Goal: Information Seeking & Learning: Compare options

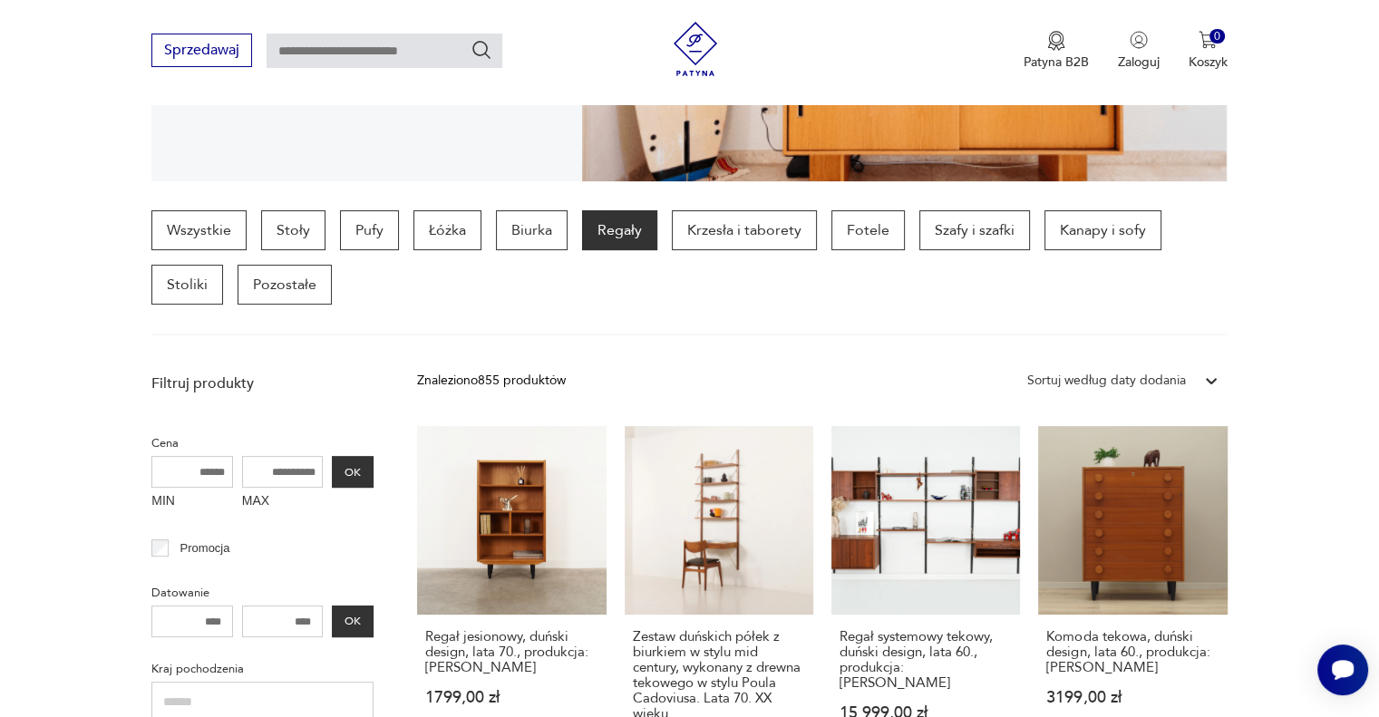
scroll to position [392, 0]
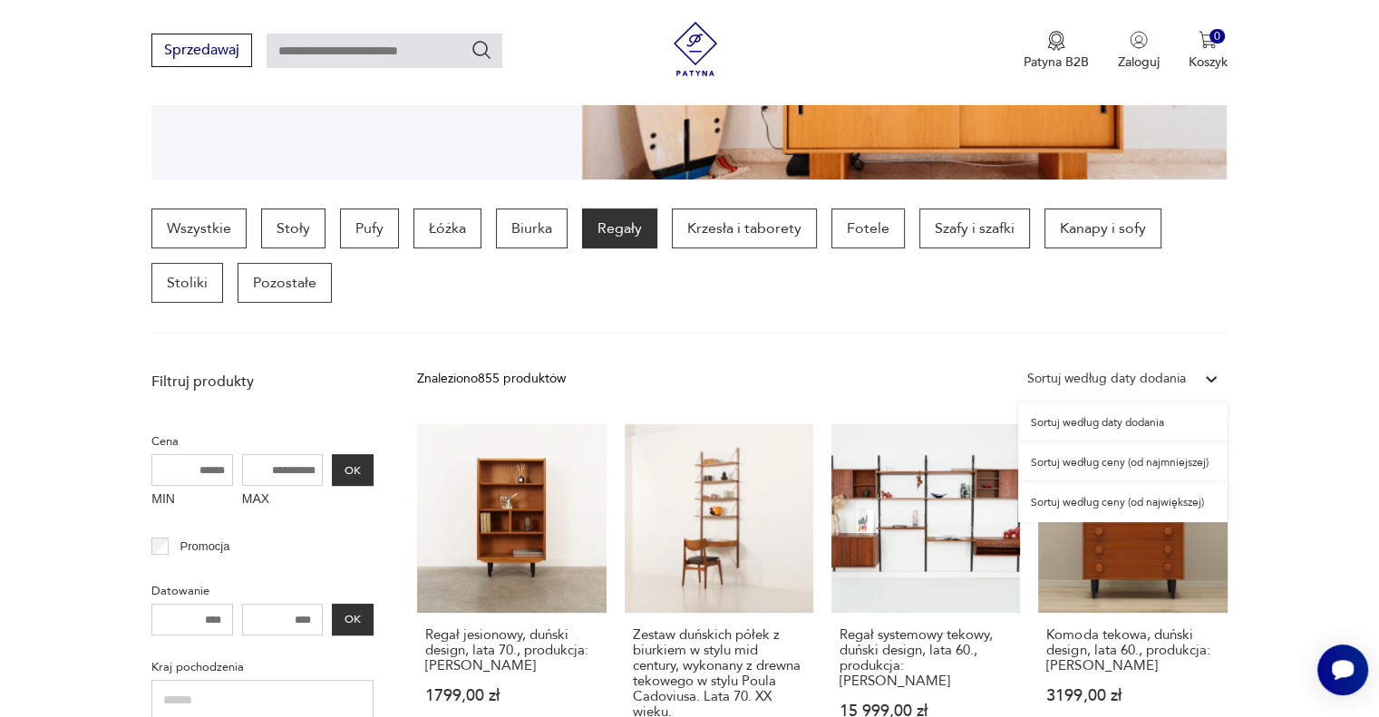
click at [1182, 374] on div "Sortuj według daty dodania" at bounding box center [1106, 379] width 159 height 20
click at [1171, 471] on div "Sortuj według ceny (od najmniejszej)" at bounding box center [1122, 462] width 209 height 40
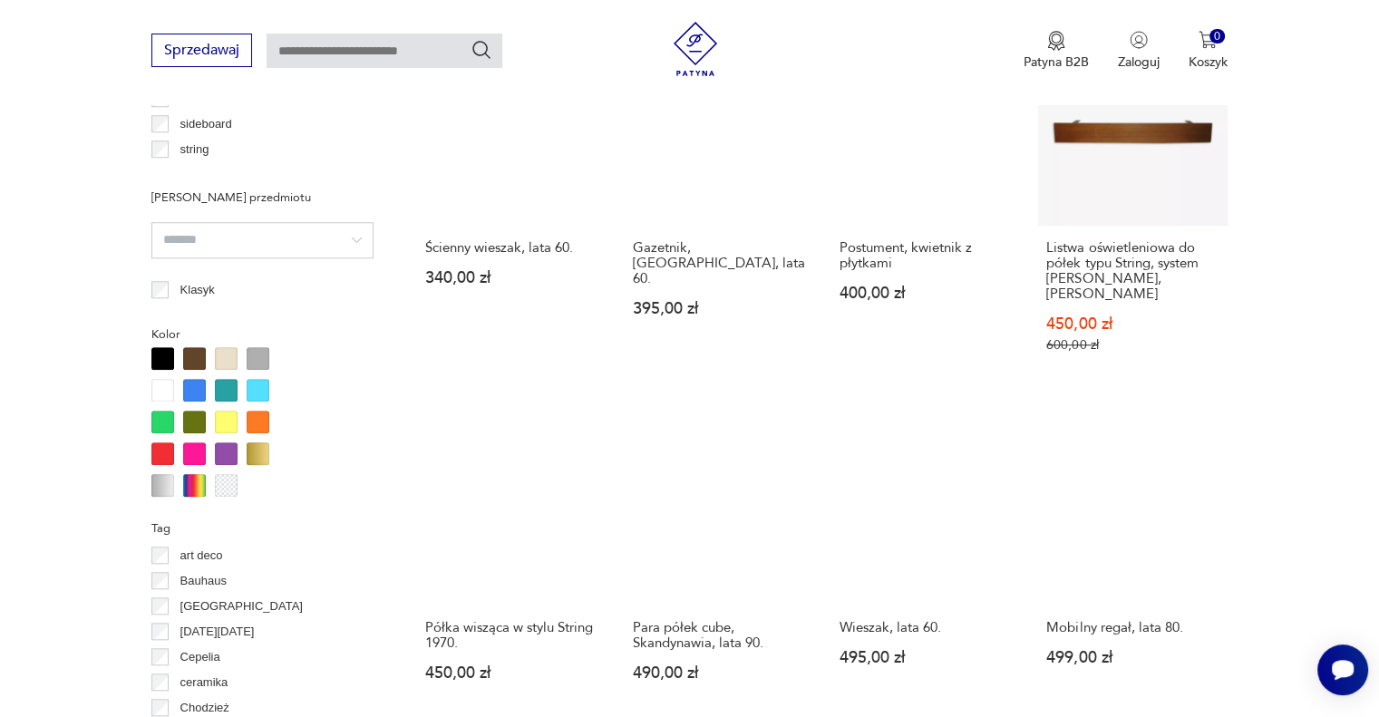
scroll to position [1540, 0]
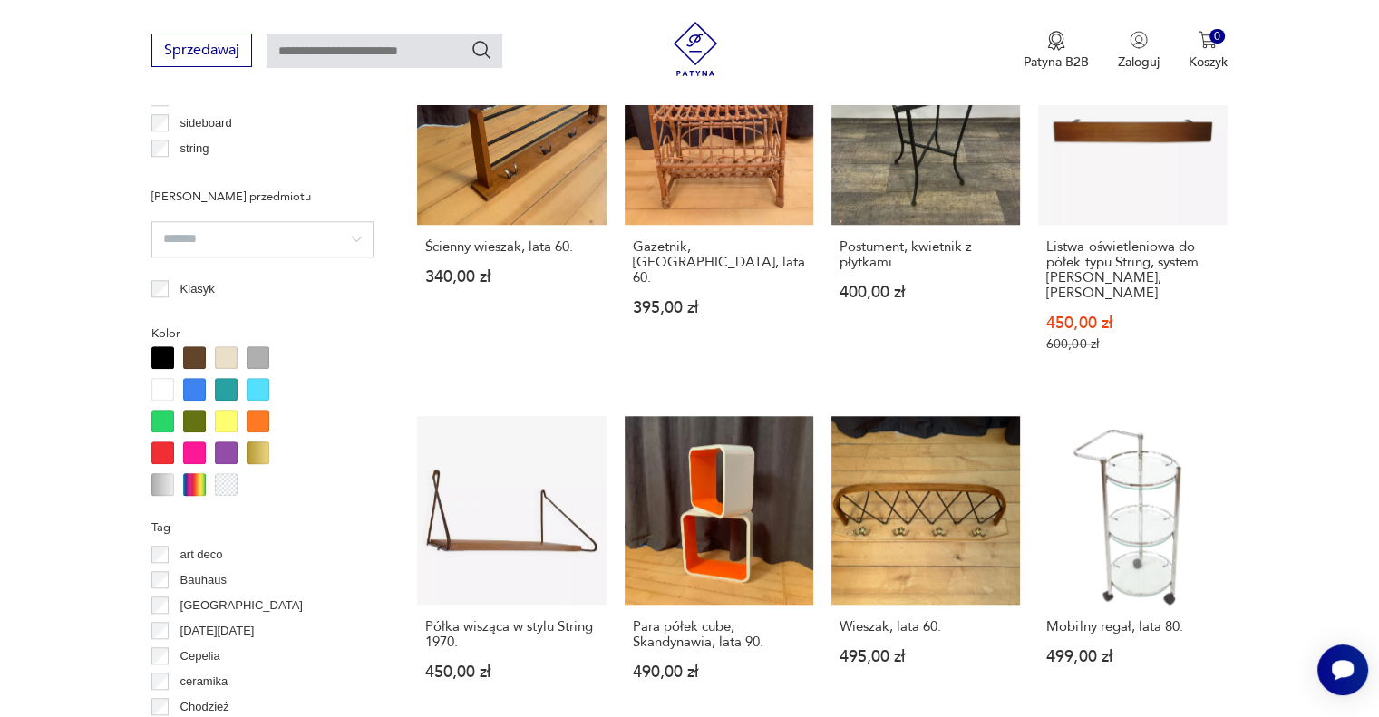
click at [1373, 550] on section "Filtruj produkty Cena MIN MAX OK Promocja Datowanie OK Kraj pochodzenia Dania (…" at bounding box center [689, 152] width 1379 height 1877
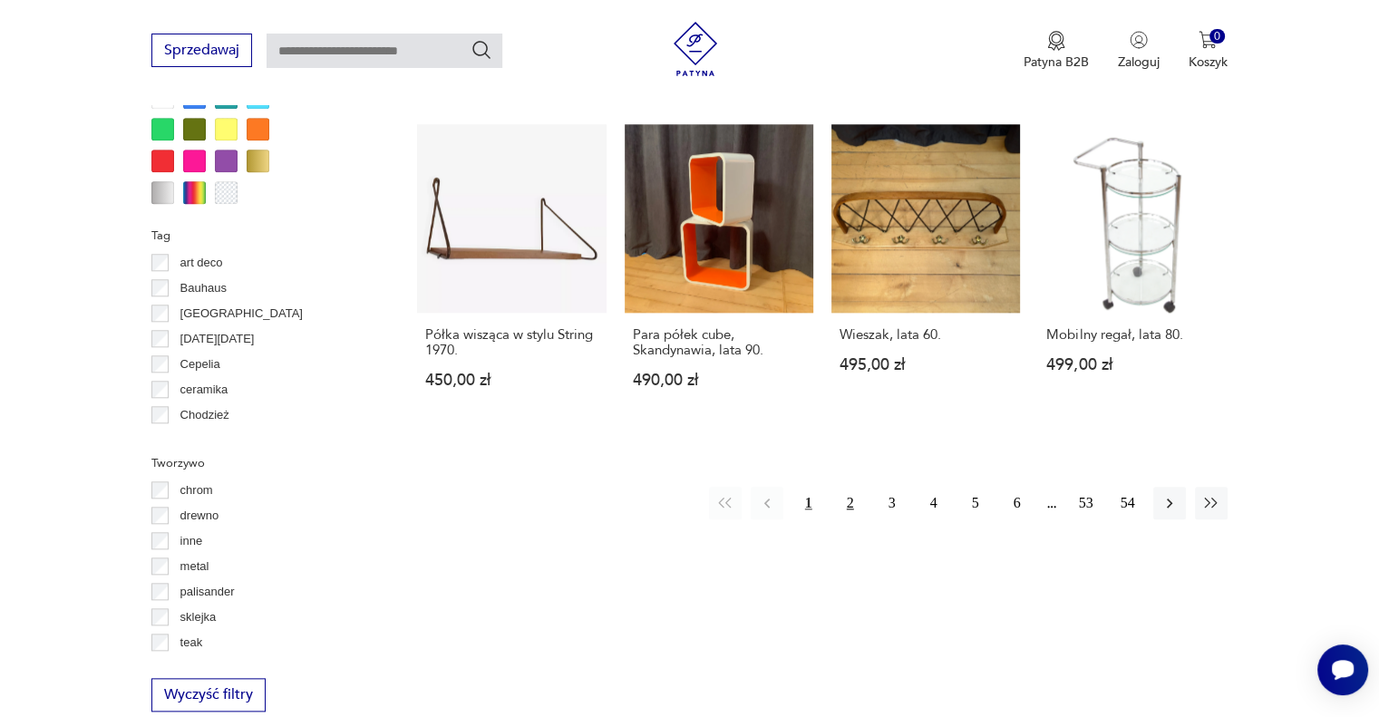
click at [851, 487] on button "2" at bounding box center [850, 503] width 33 height 33
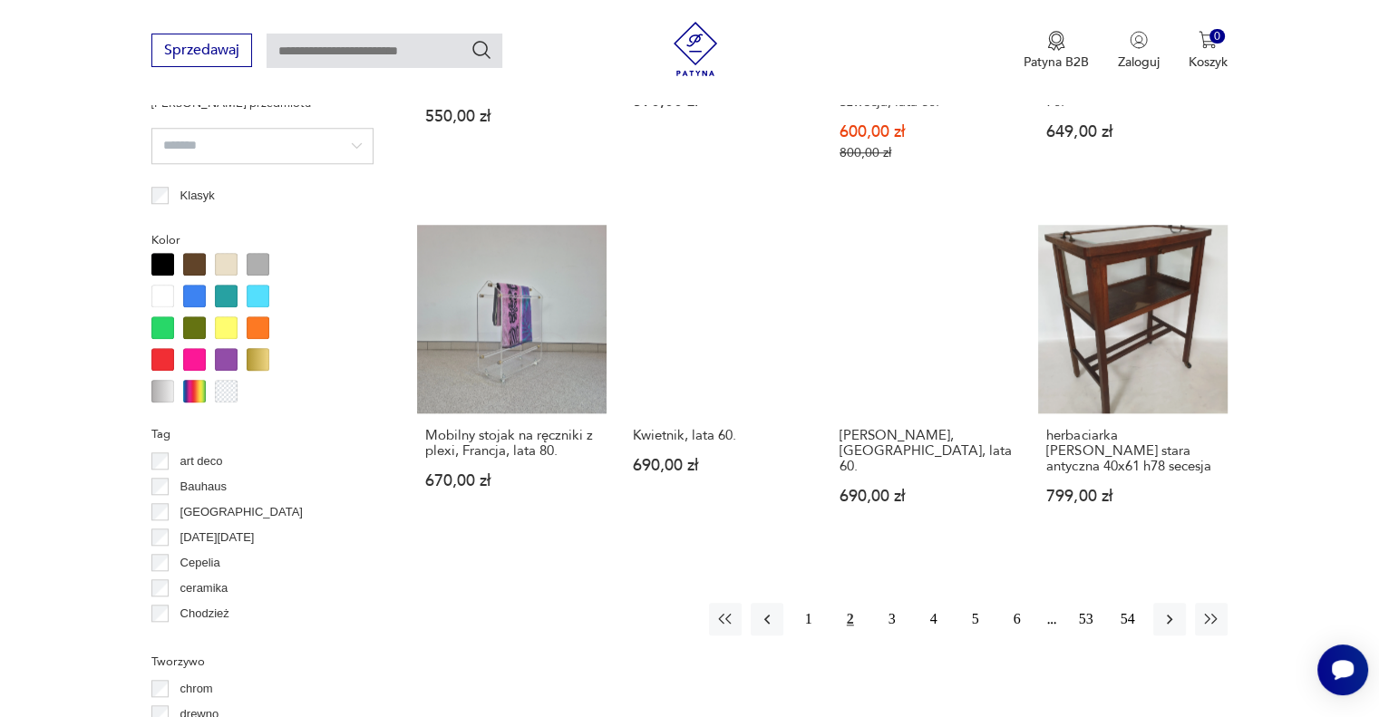
scroll to position [1721, 0]
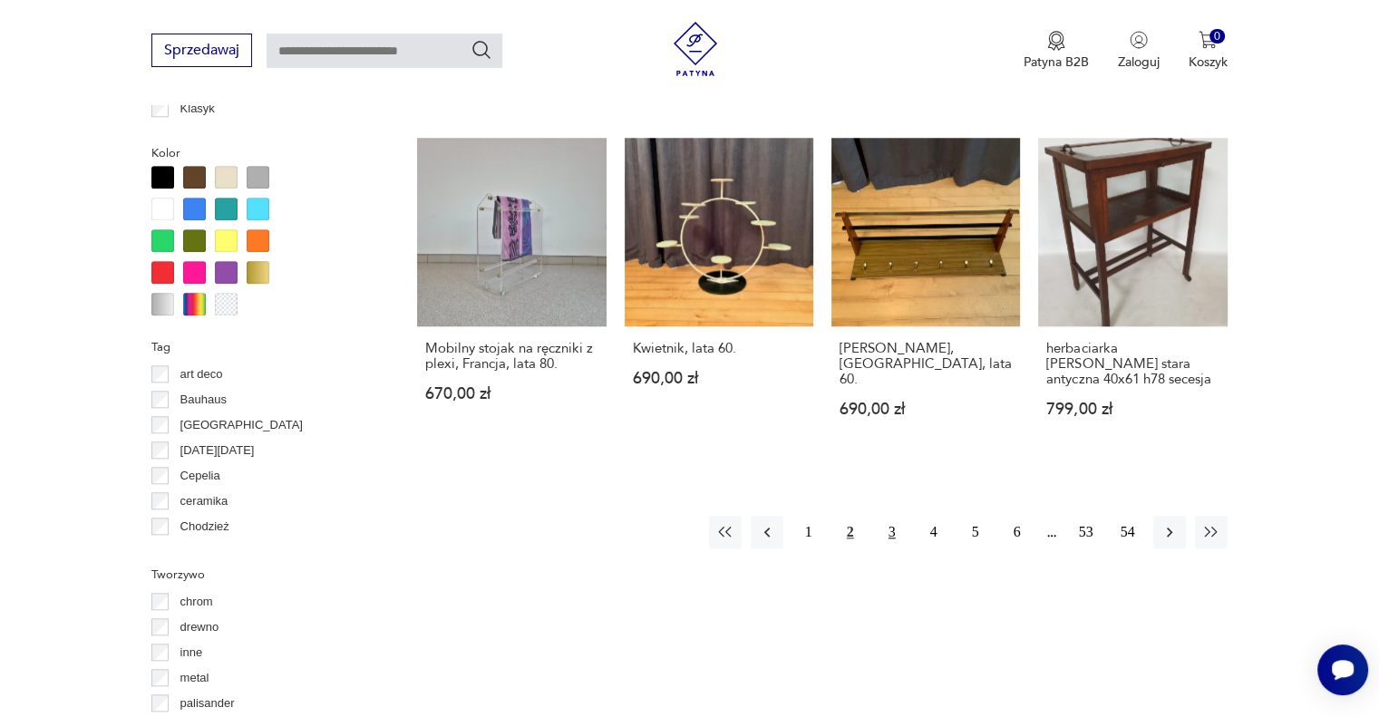
click at [887, 524] on button "3" at bounding box center [892, 532] width 33 height 33
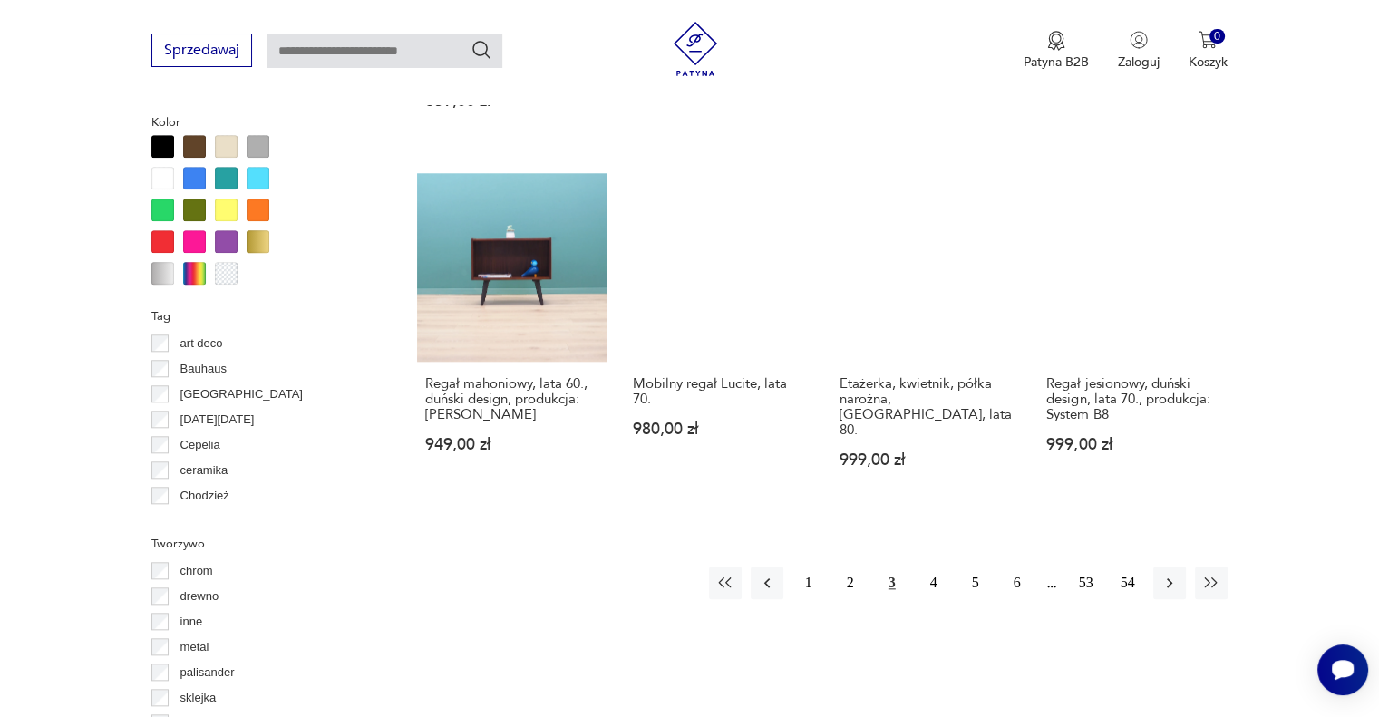
scroll to position [1751, 0]
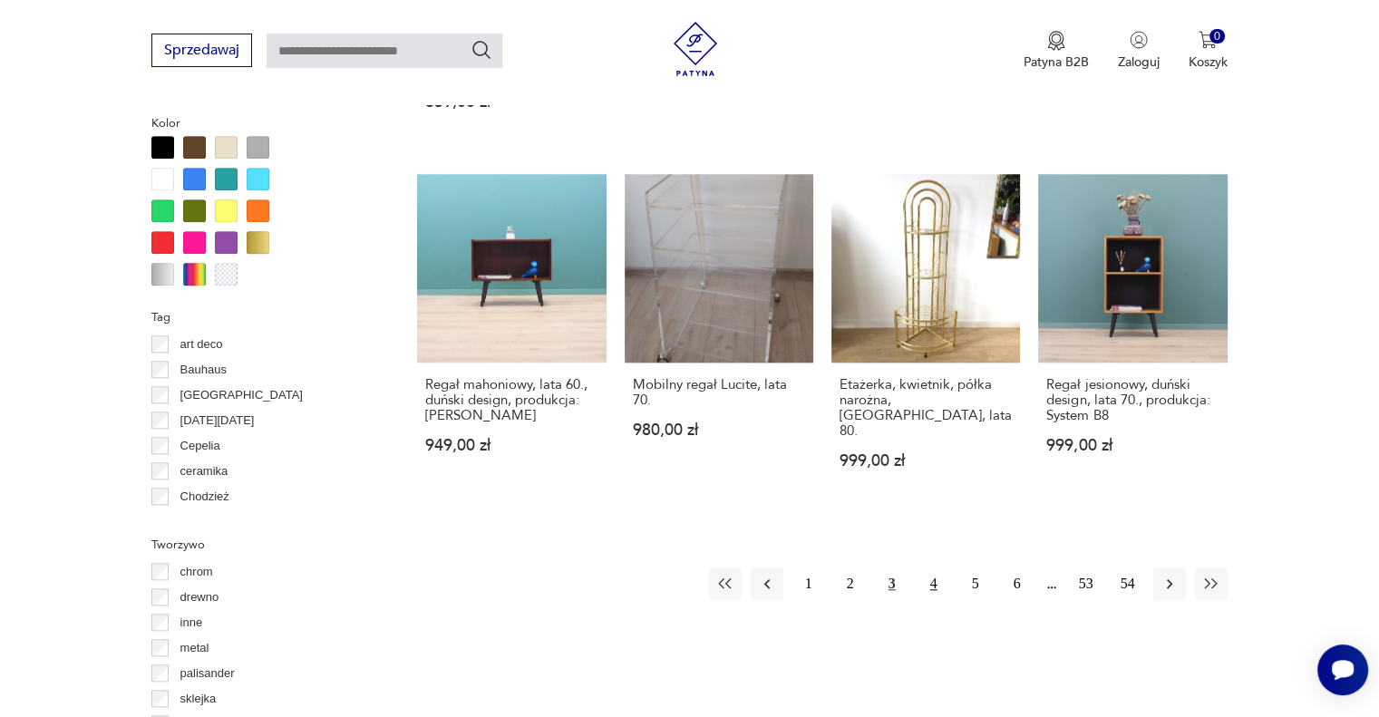
click at [933, 568] on button "4" at bounding box center [934, 584] width 33 height 33
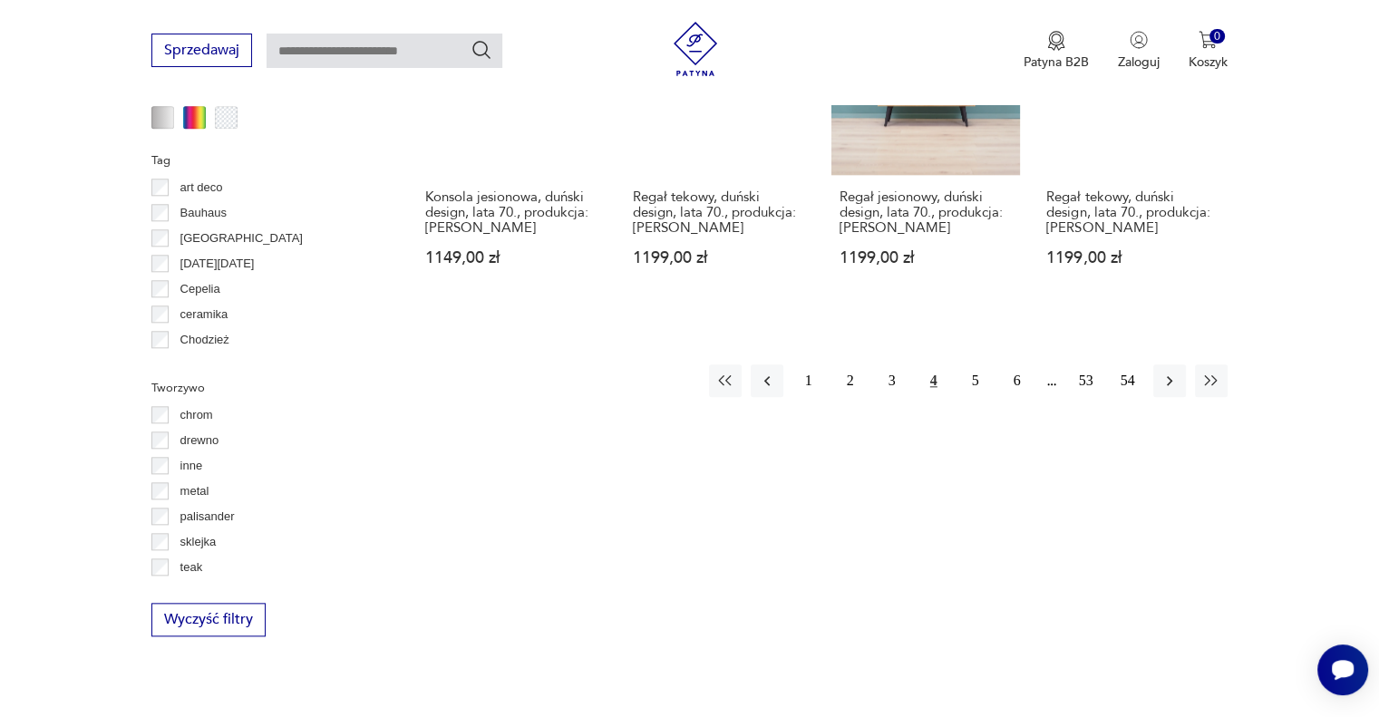
scroll to position [2001, 0]
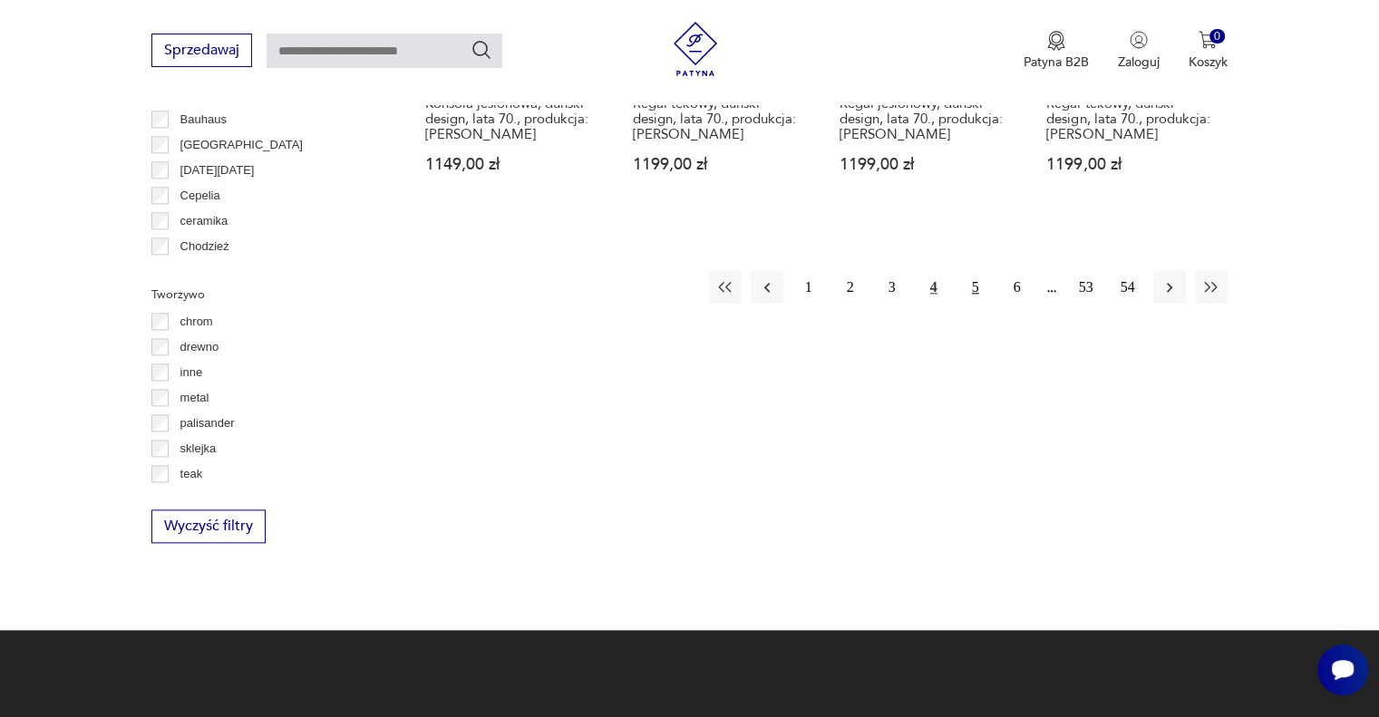
click at [971, 271] on button "5" at bounding box center [975, 287] width 33 height 33
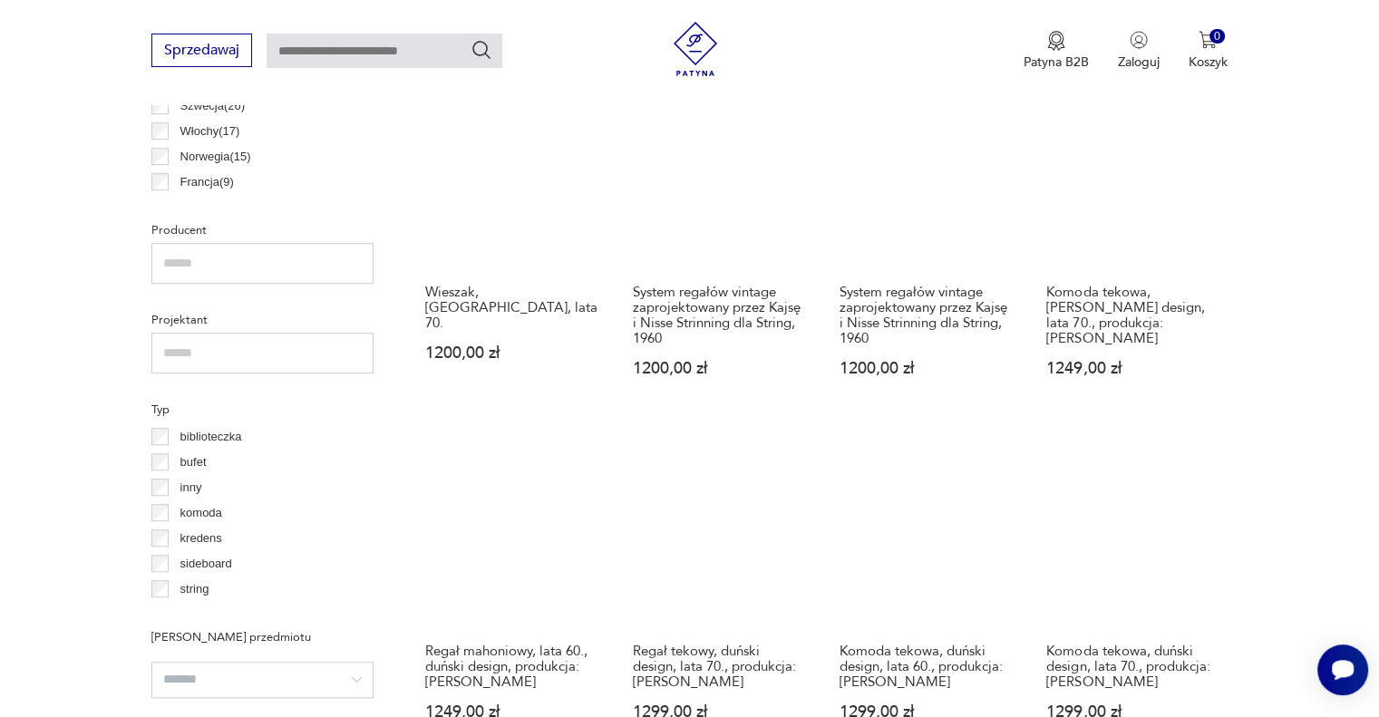
scroll to position [1106, 0]
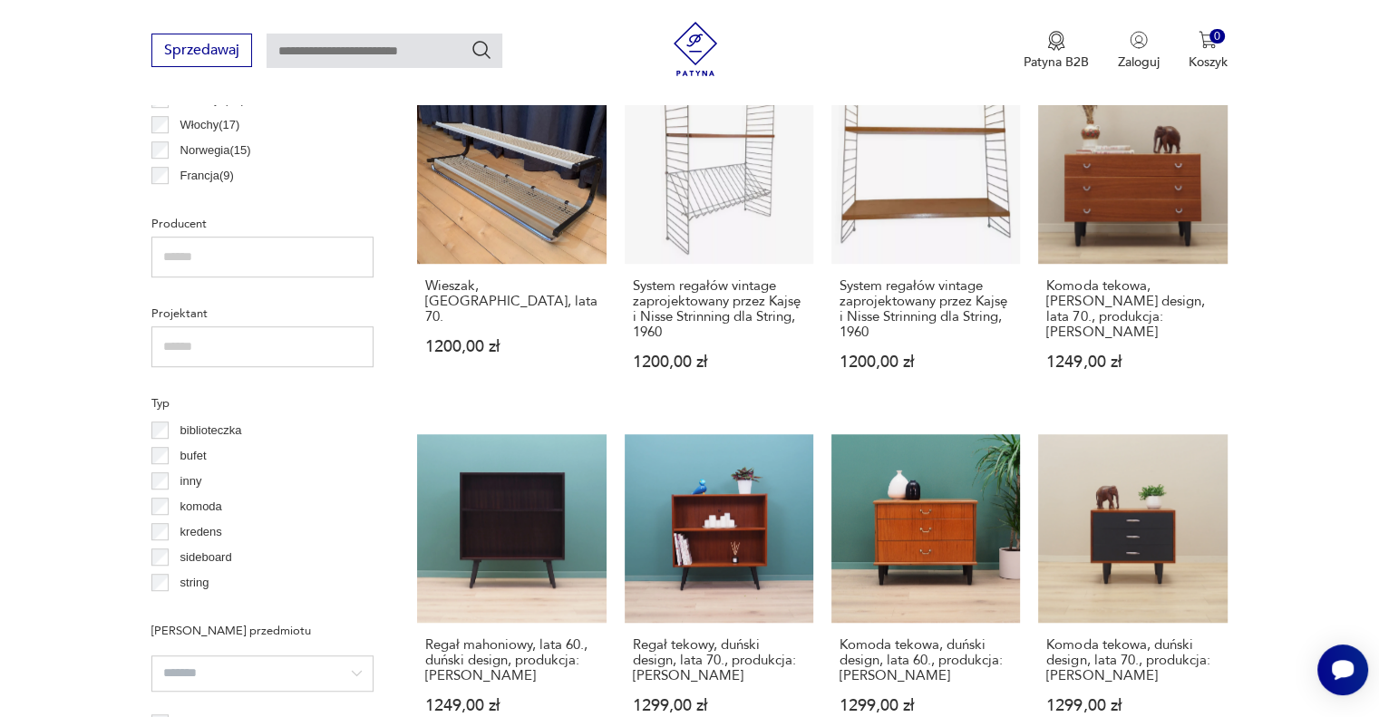
click at [971, 264] on div "System regałów vintage zaprojektowany przez Kajsę i Nisse Strinning dla String,…" at bounding box center [925, 334] width 189 height 141
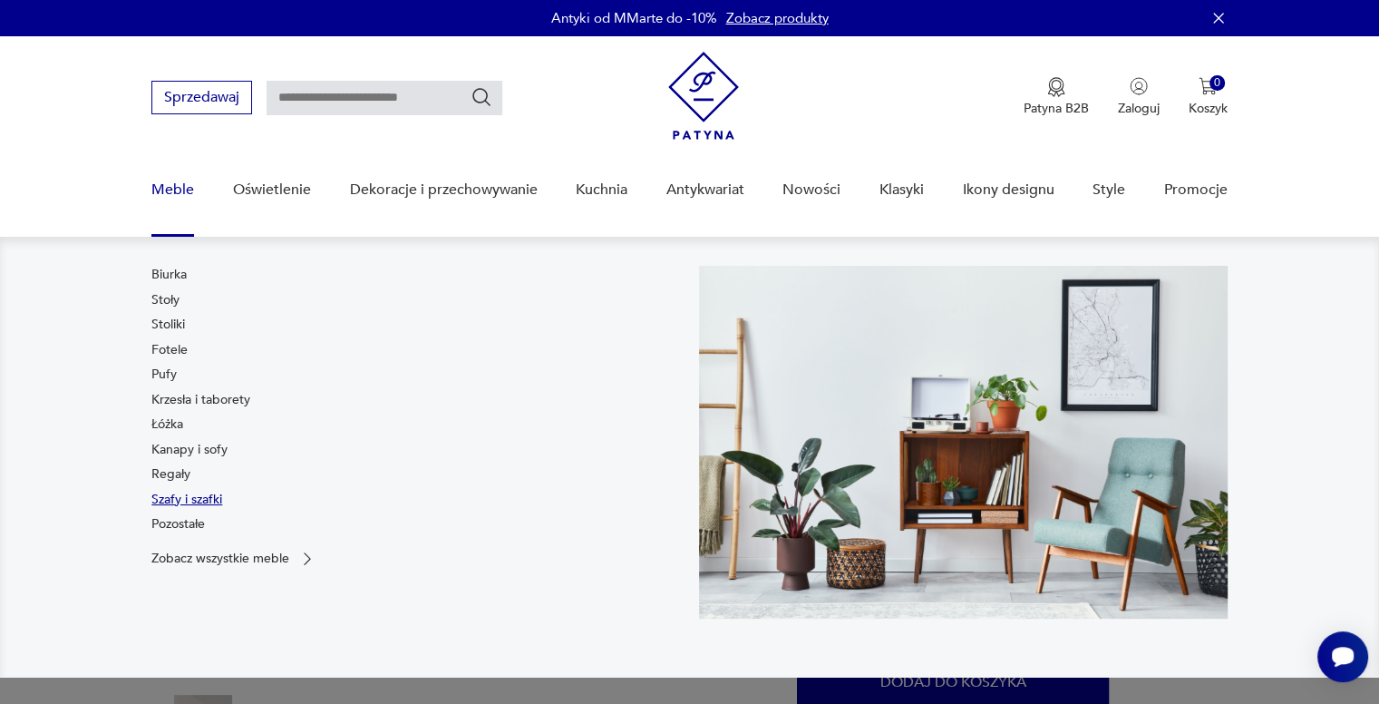
click at [210, 499] on link "Szafy i szafki" at bounding box center [186, 499] width 71 height 18
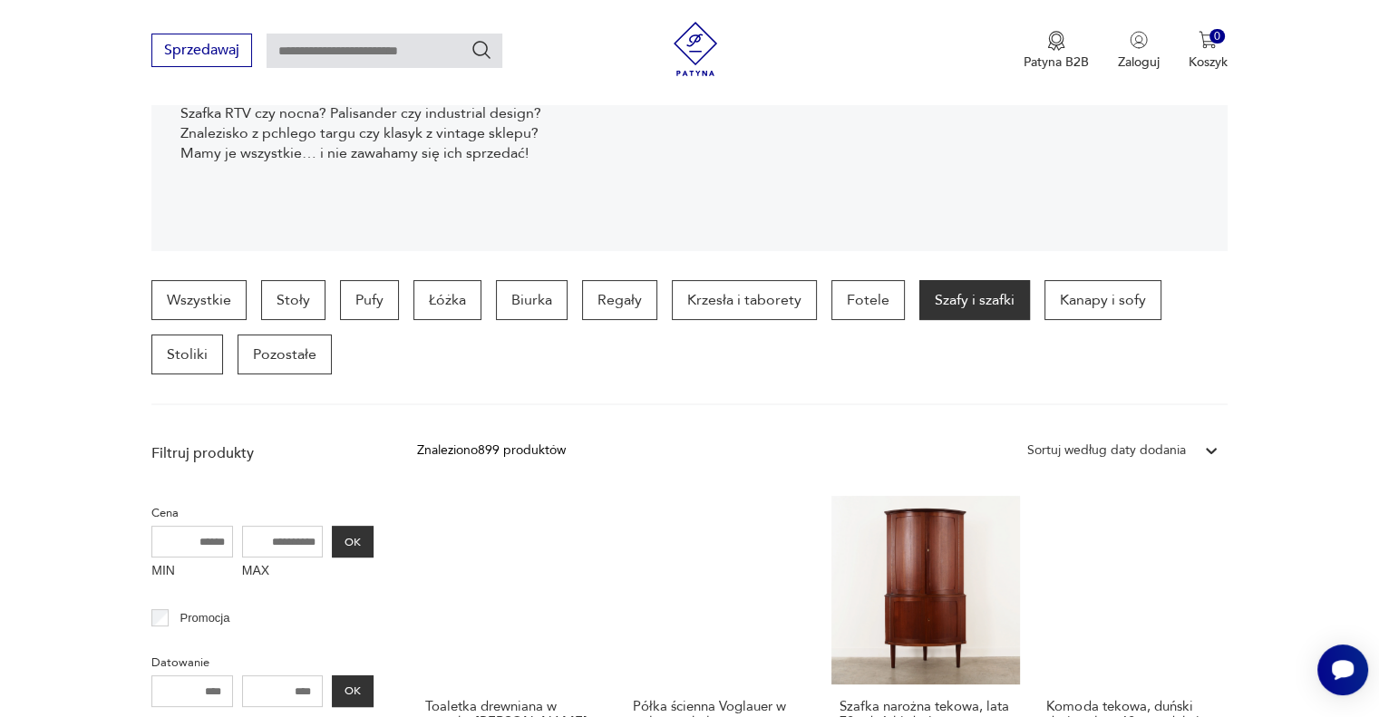
scroll to position [296, 0]
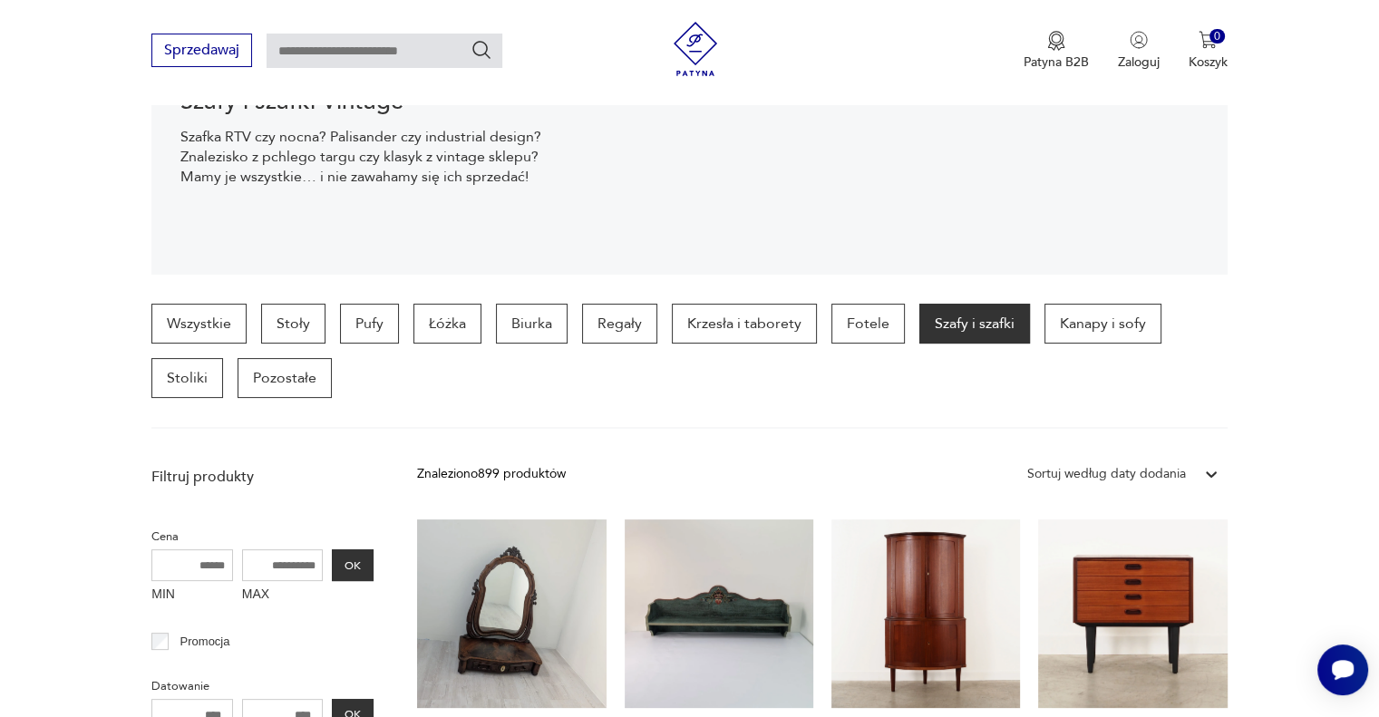
click at [1124, 474] on div "Sortuj według daty dodania" at bounding box center [1106, 474] width 159 height 20
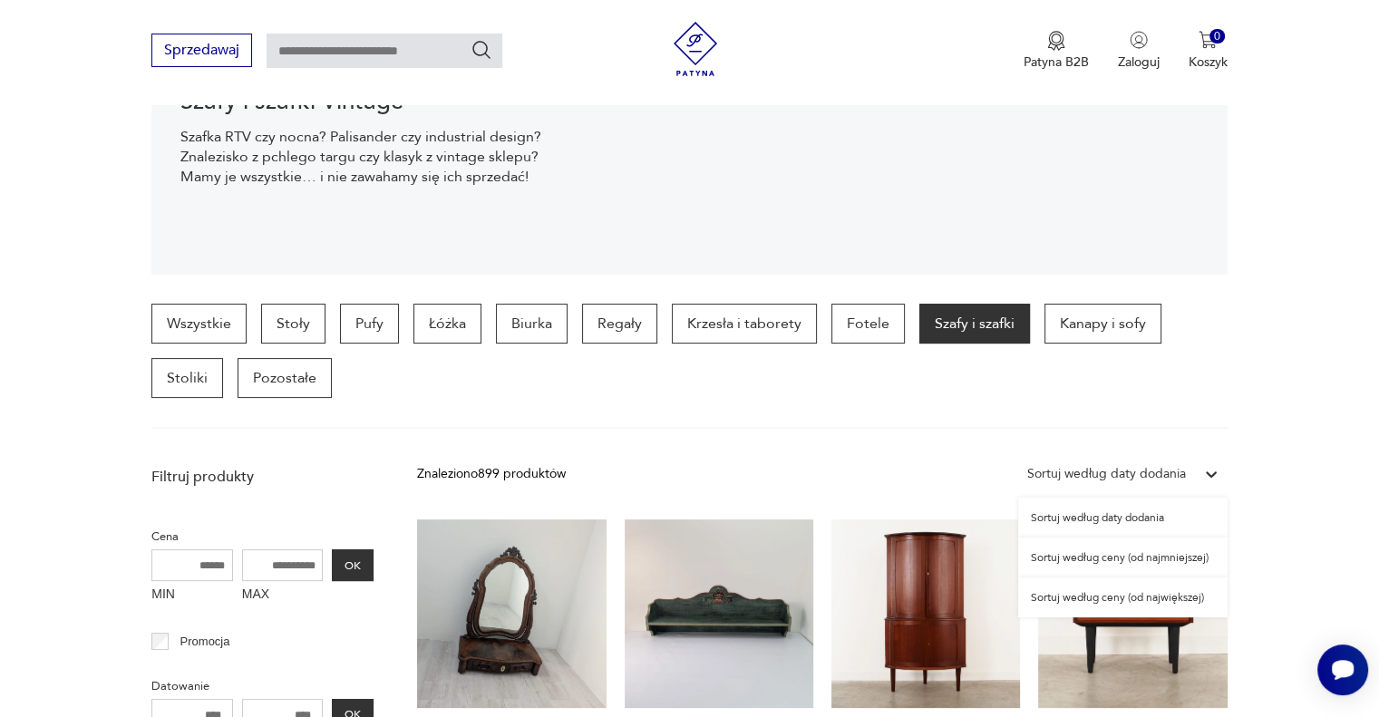
click at [1125, 558] on div "Sortuj według ceny (od najmniejszej)" at bounding box center [1122, 558] width 209 height 40
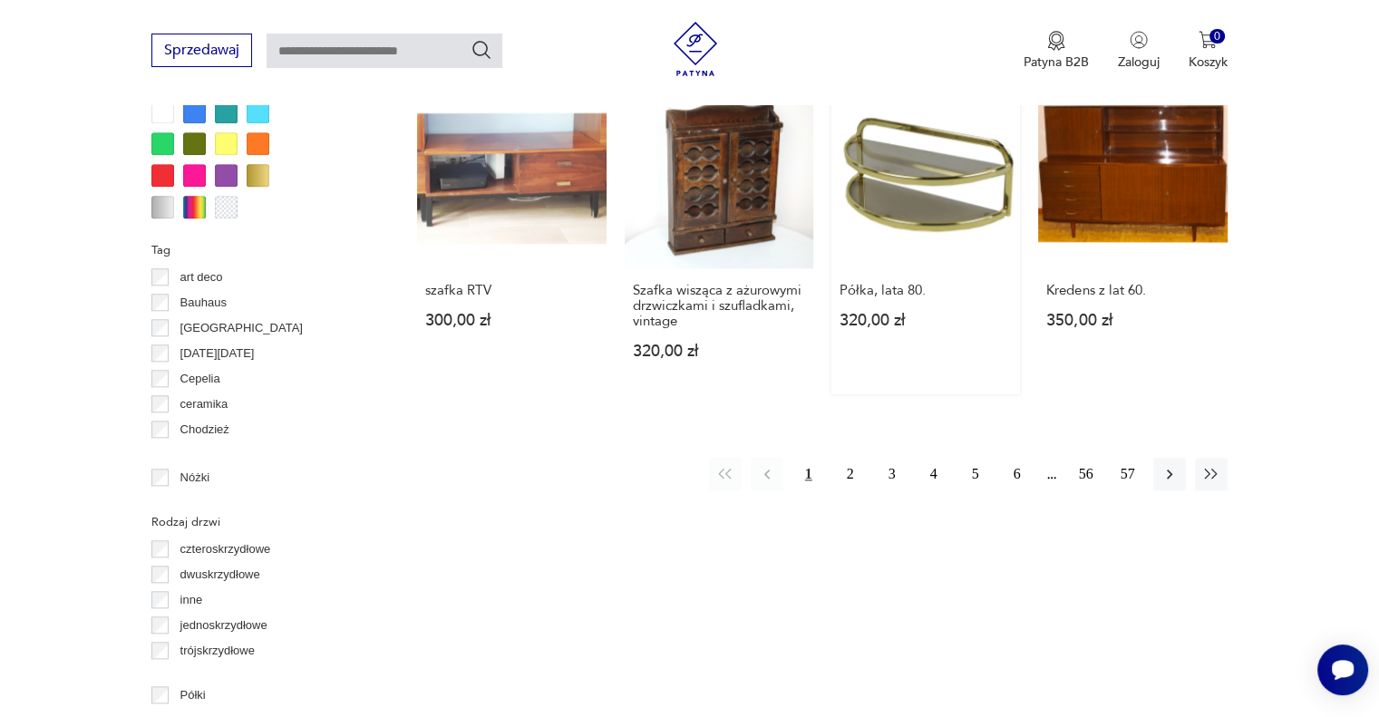
scroll to position [1790, 0]
click at [852, 457] on button "2" at bounding box center [850, 473] width 33 height 33
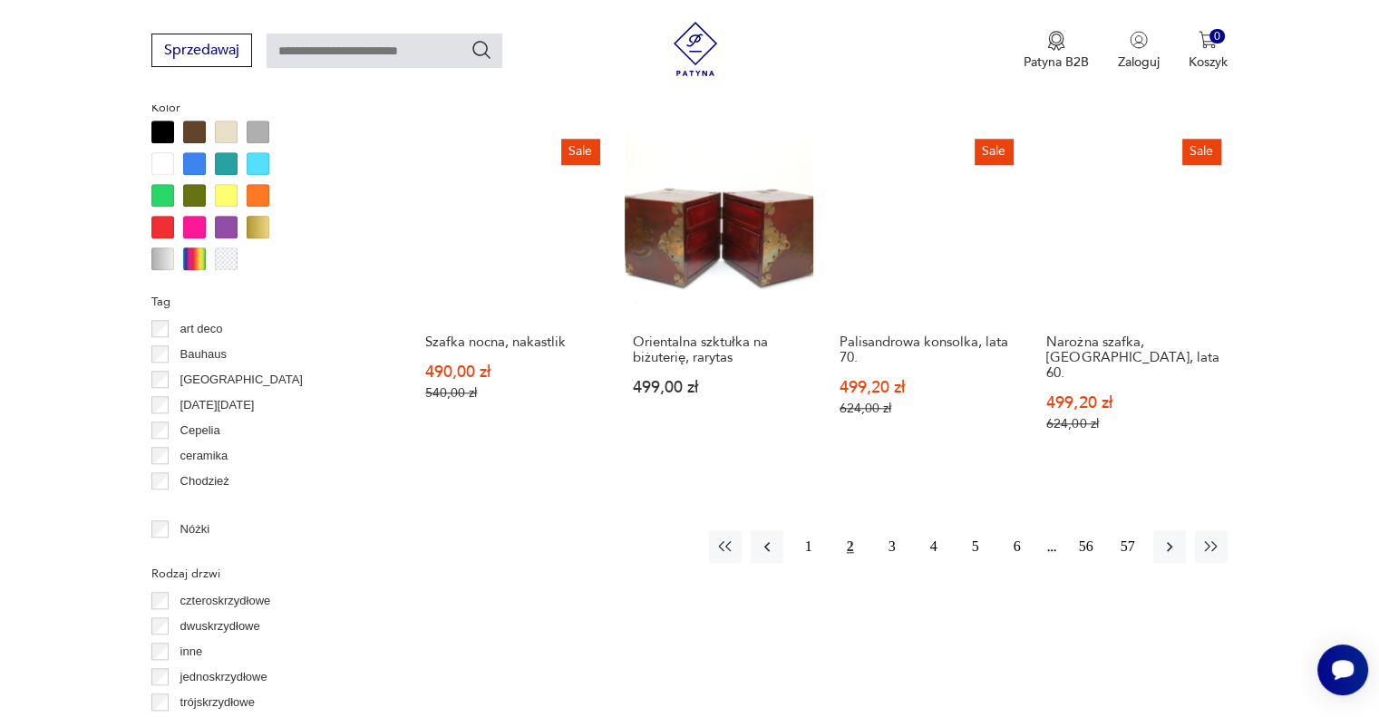
scroll to position [1738, 0]
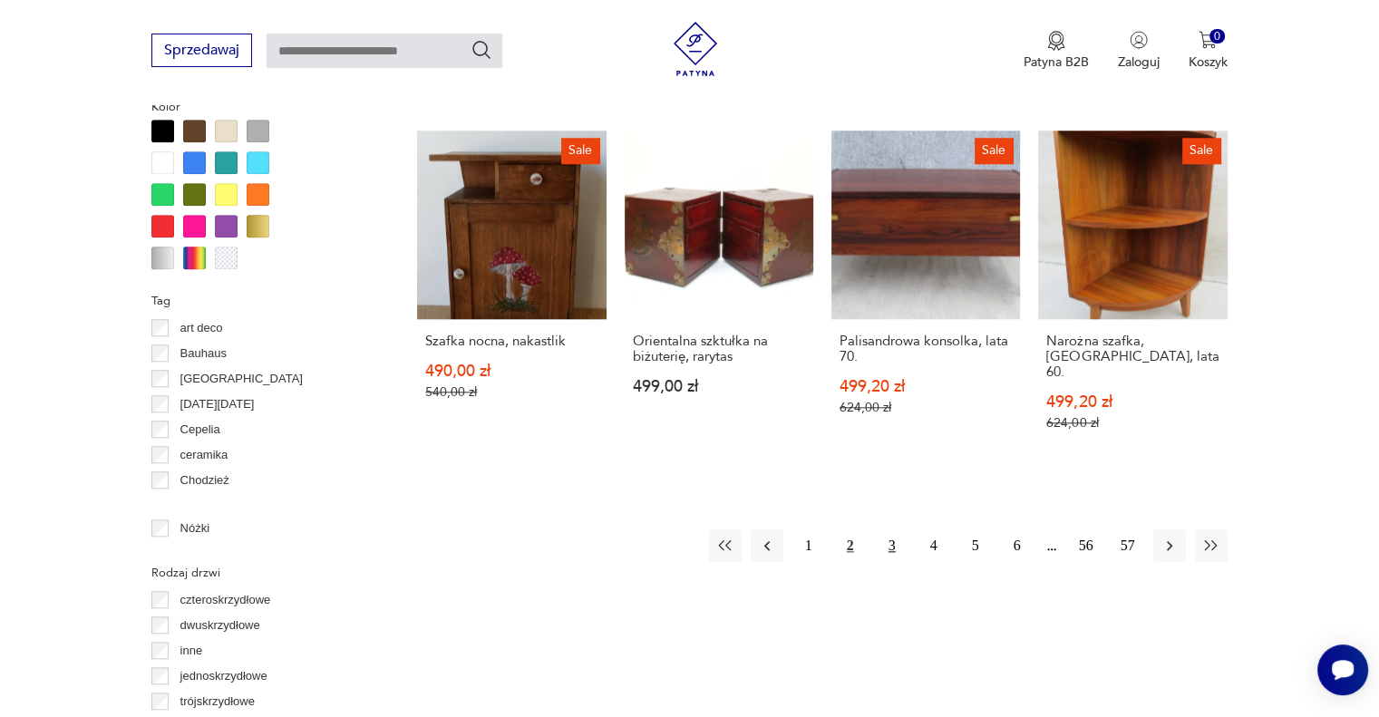
click at [893, 529] on button "3" at bounding box center [892, 545] width 33 height 33
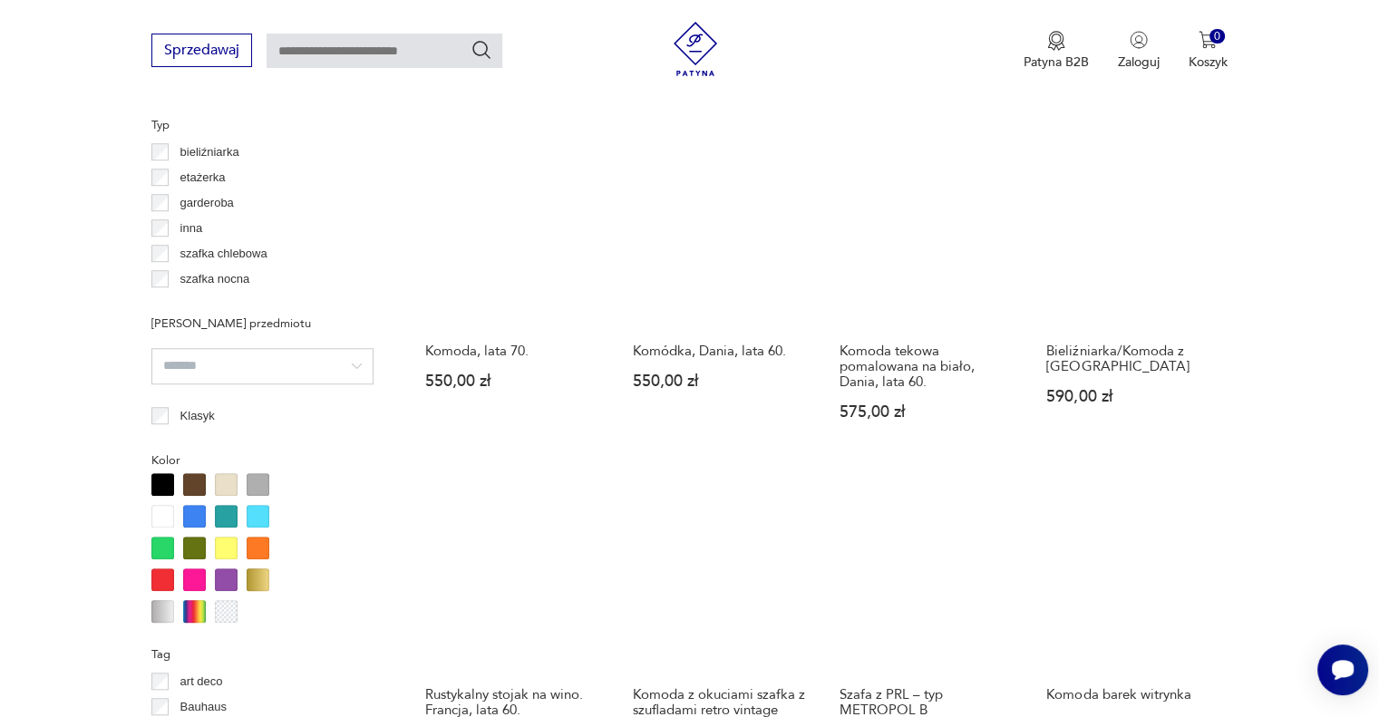
scroll to position [1598, 0]
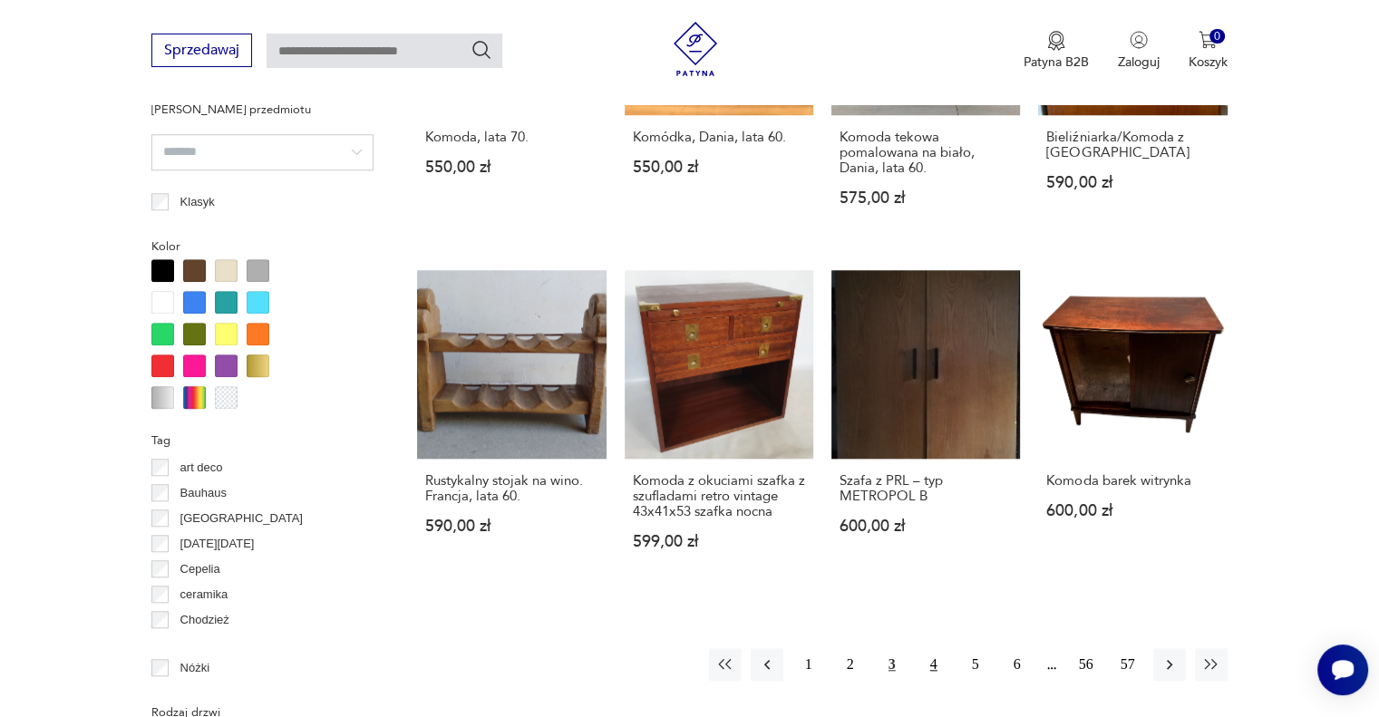
click at [927, 648] on button "4" at bounding box center [934, 664] width 33 height 33
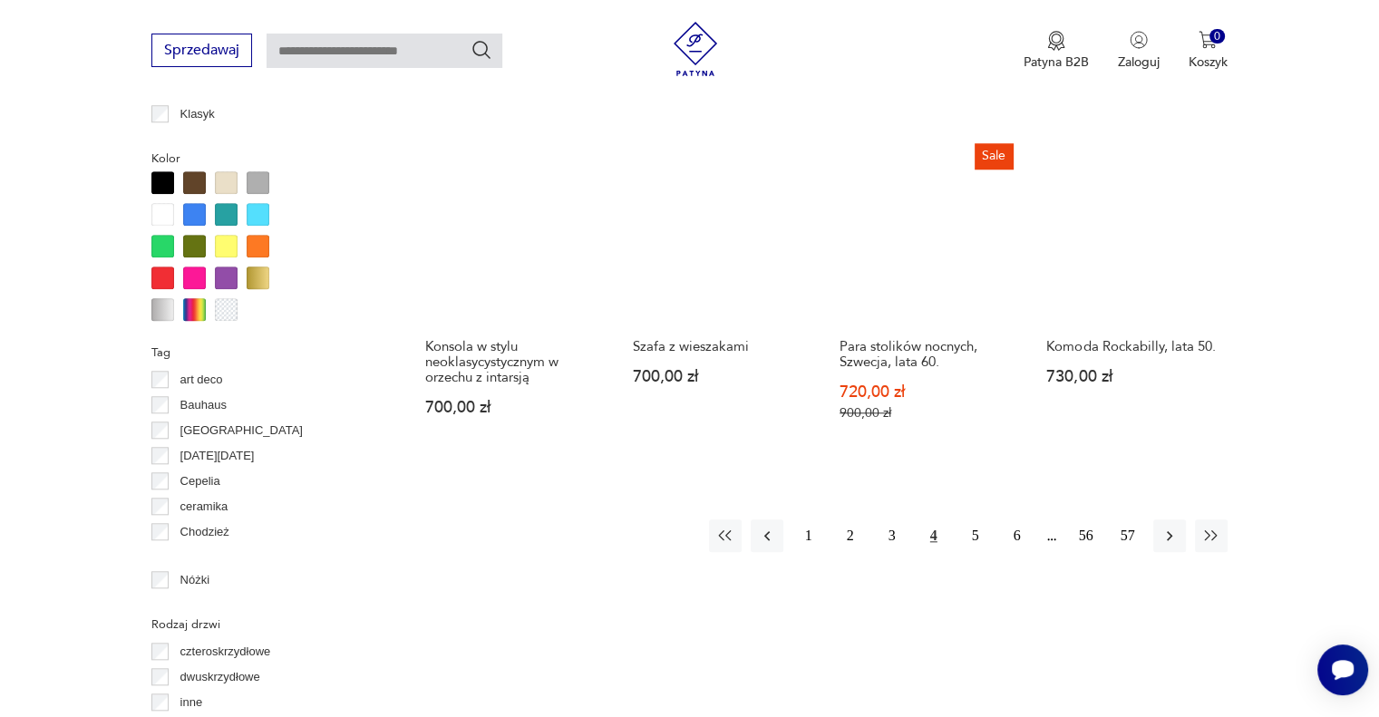
scroll to position [1690, 0]
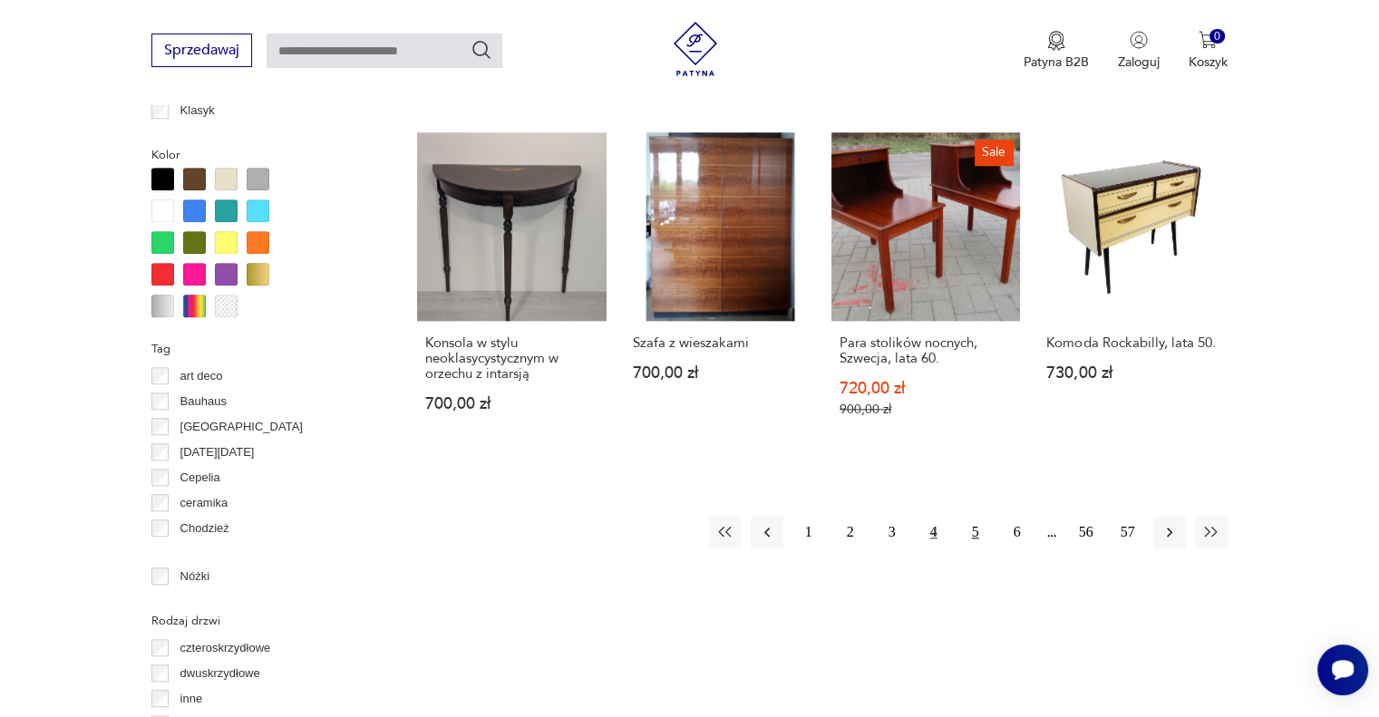
click at [971, 516] on button "5" at bounding box center [975, 532] width 33 height 33
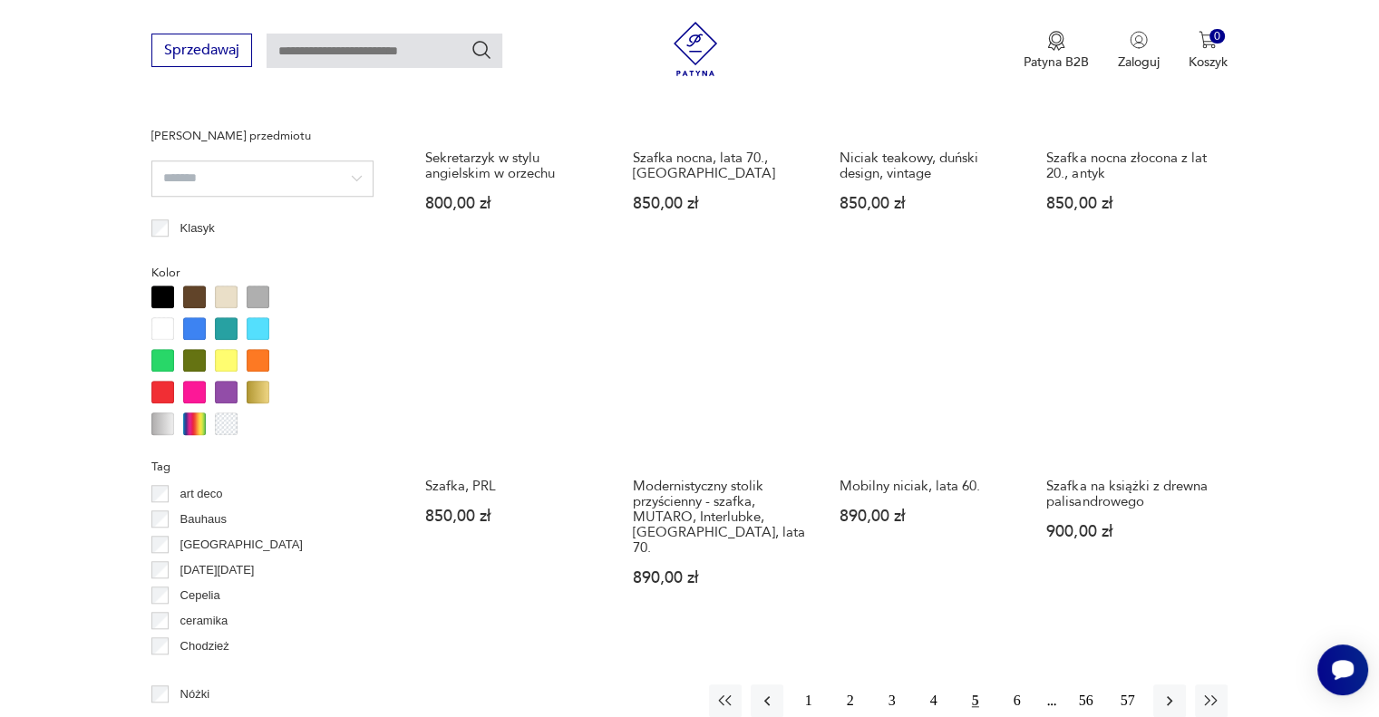
scroll to position [1574, 0]
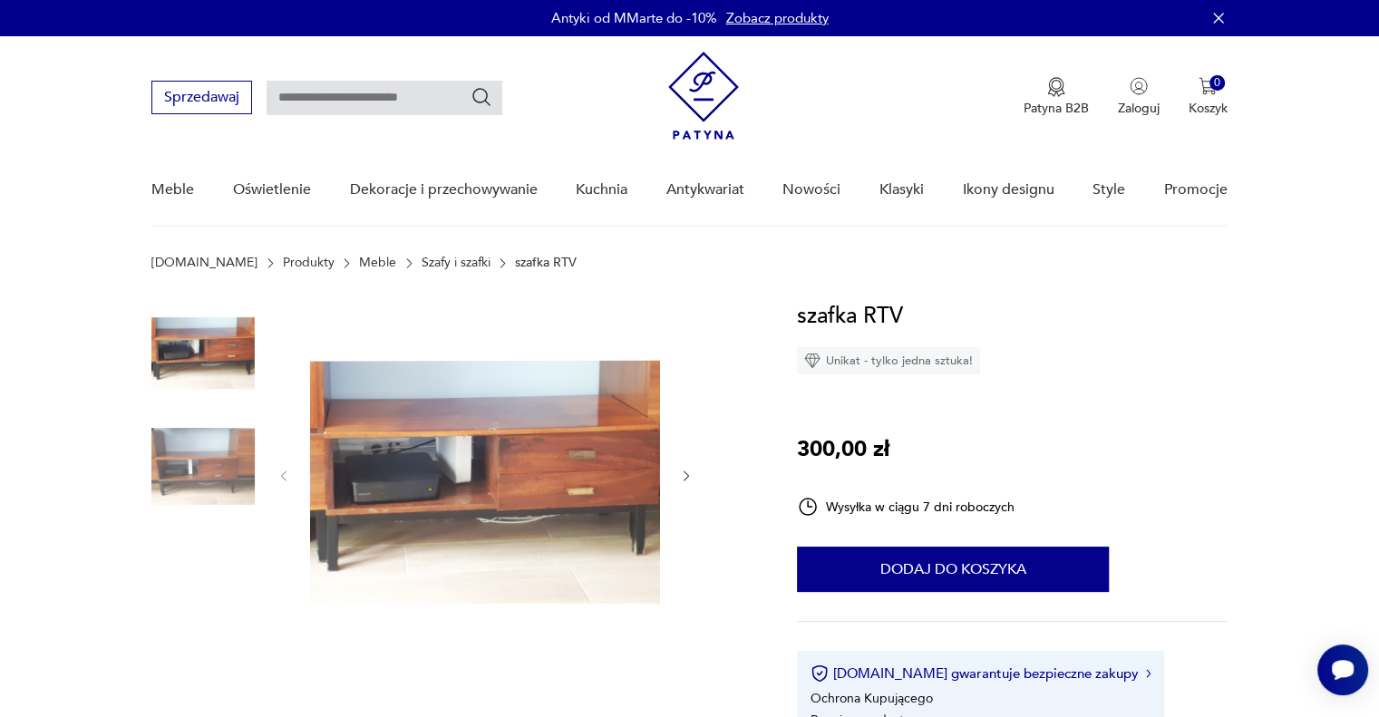
click at [187, 474] on img at bounding box center [202, 466] width 103 height 103
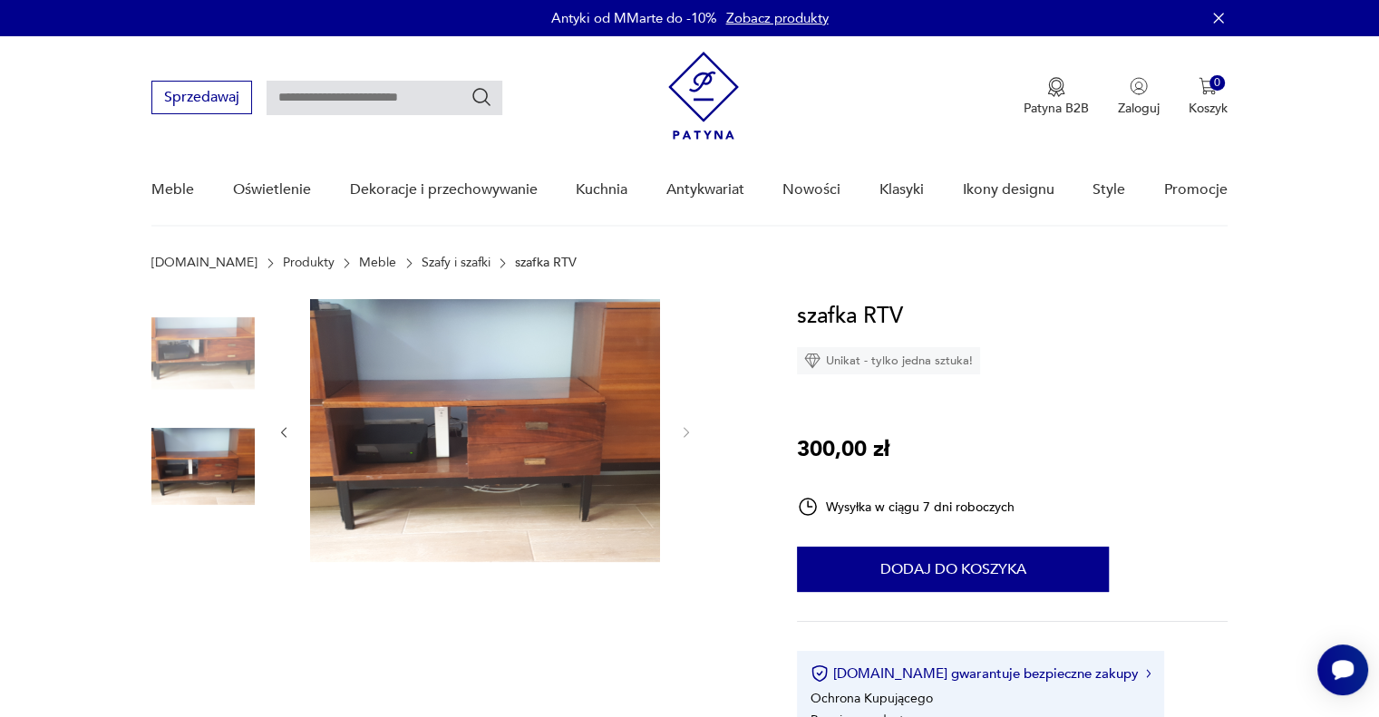
click at [183, 364] on img at bounding box center [202, 350] width 103 height 103
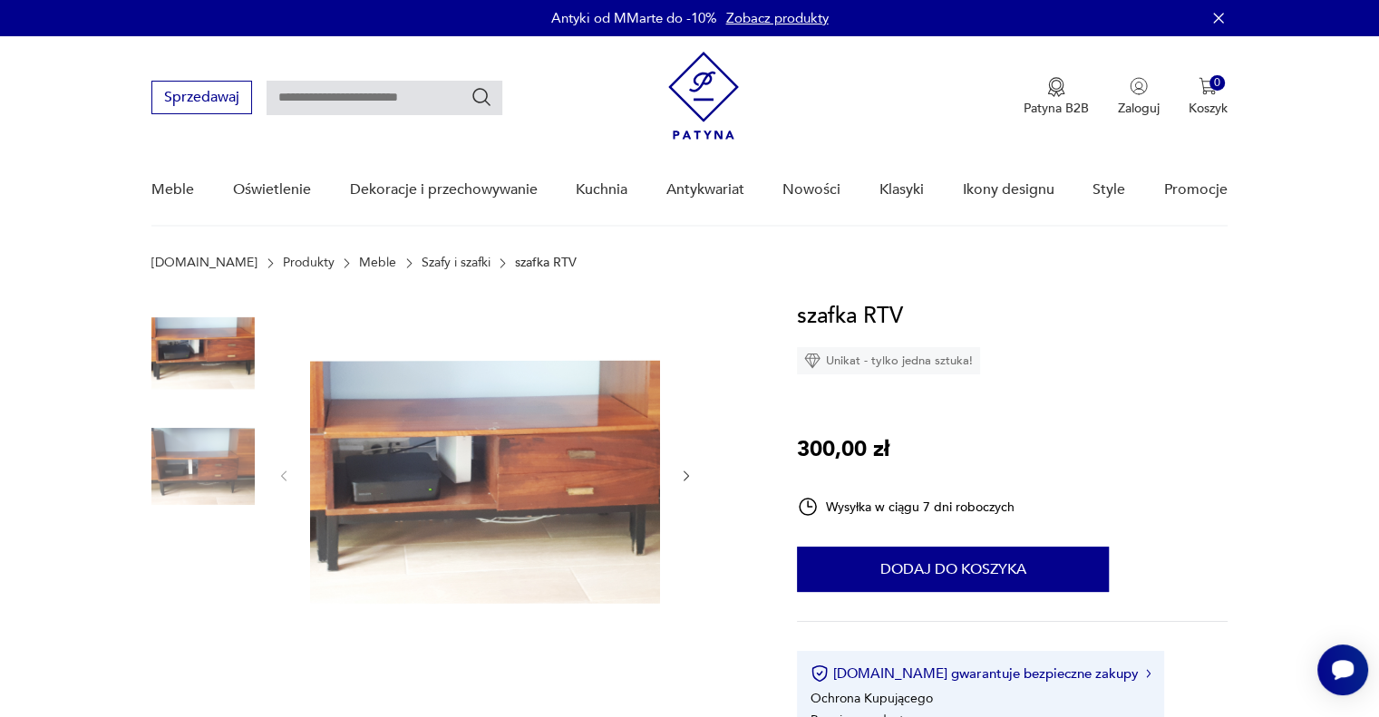
click at [685, 472] on icon "button" at bounding box center [686, 476] width 15 height 15
